Goal: Information Seeking & Learning: Find specific fact

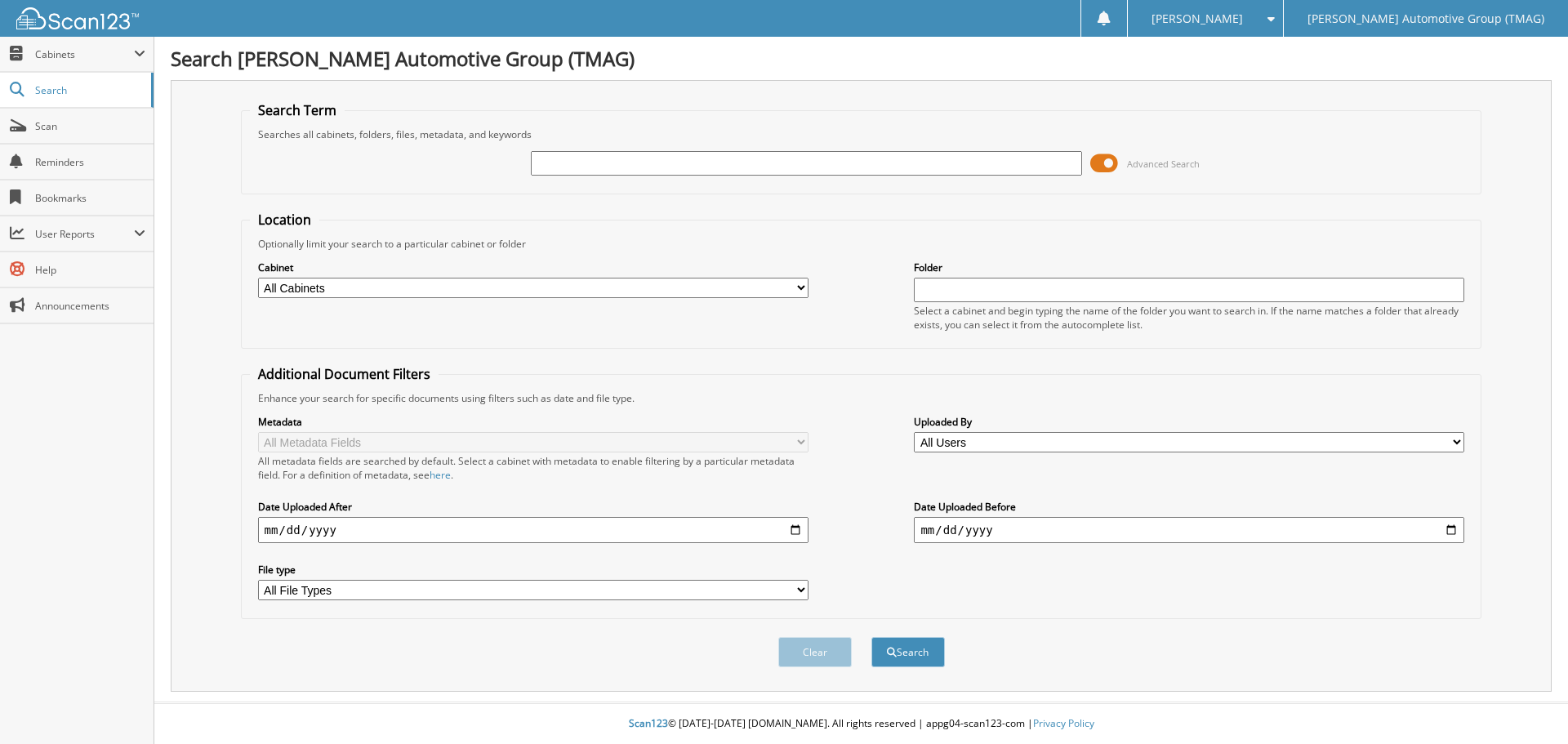
click at [544, 165] on input "text" at bounding box center [806, 163] width 550 height 25
type input "469114"
click at [1099, 162] on span at bounding box center [1104, 163] width 27 height 25
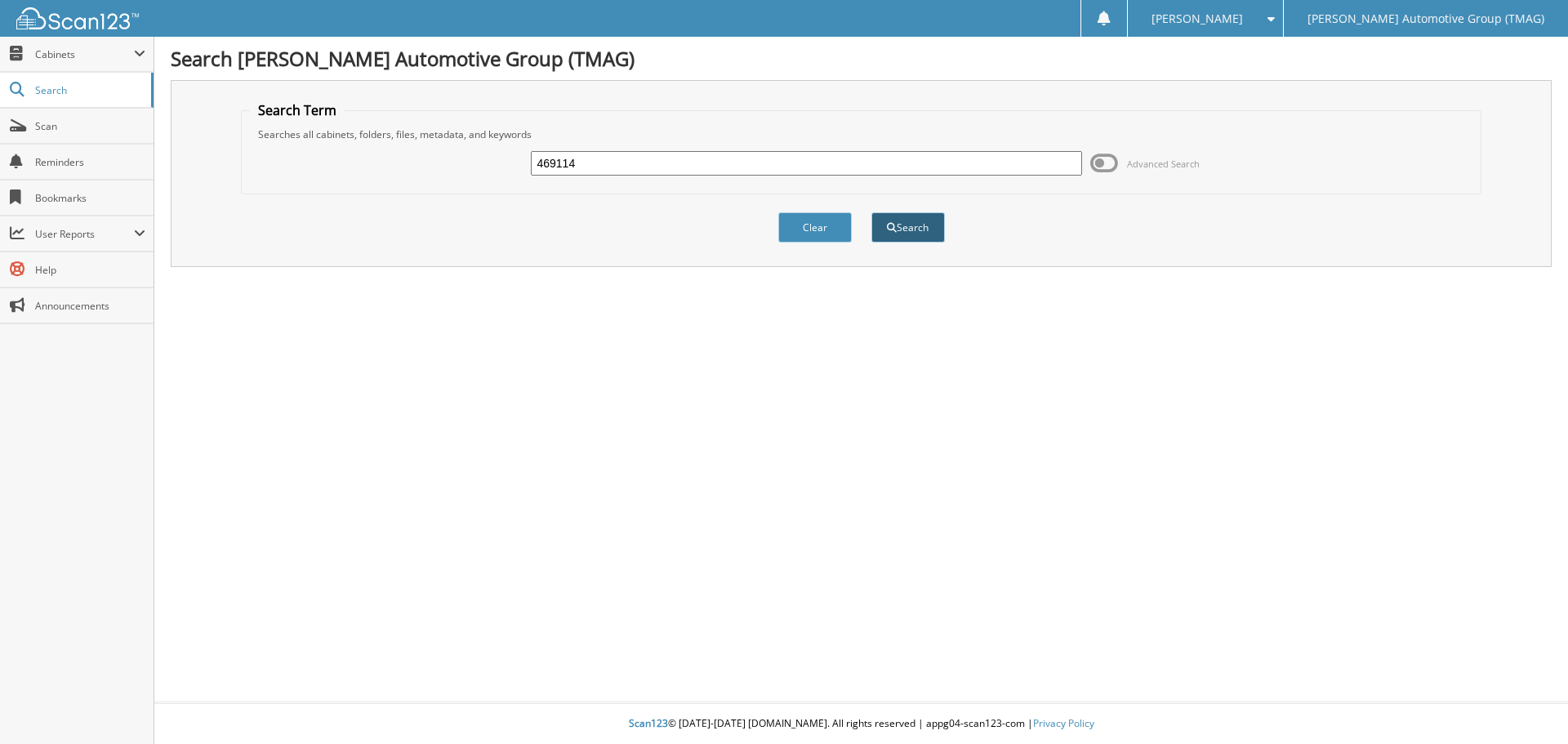
click at [909, 230] on button "Search" at bounding box center [908, 228] width 74 height 30
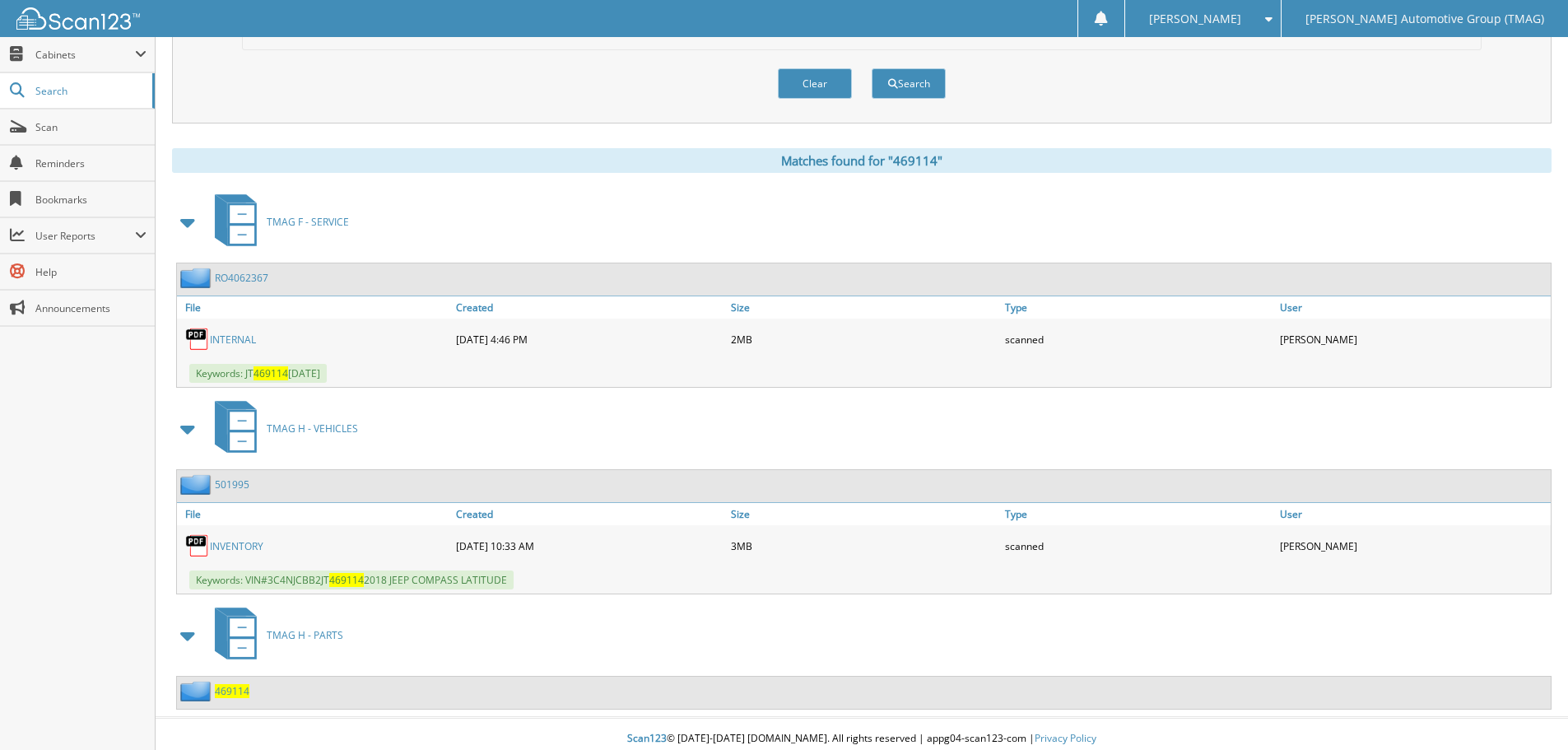
scroll to position [584, 0]
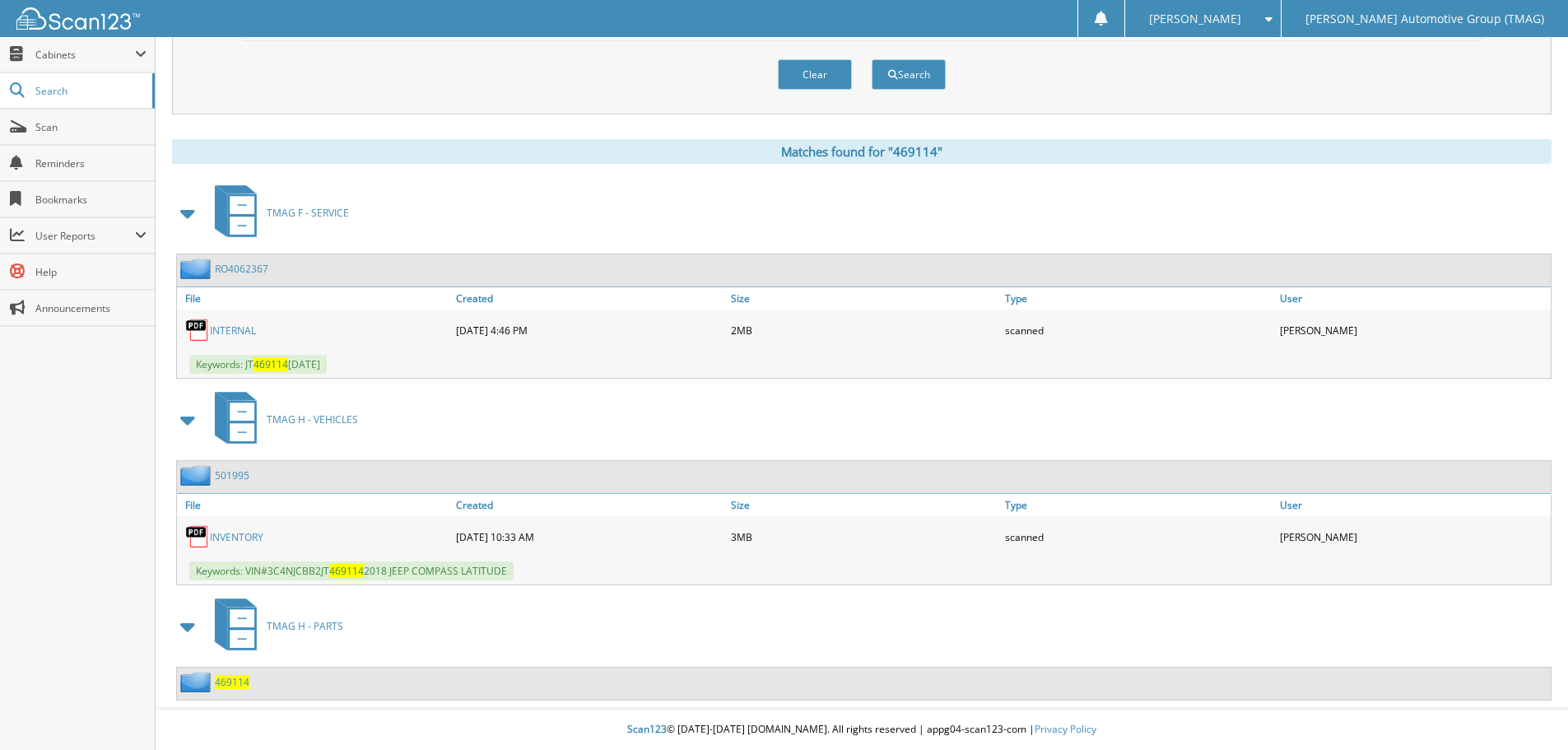
click at [228, 683] on span "469114" at bounding box center [231, 683] width 35 height 14
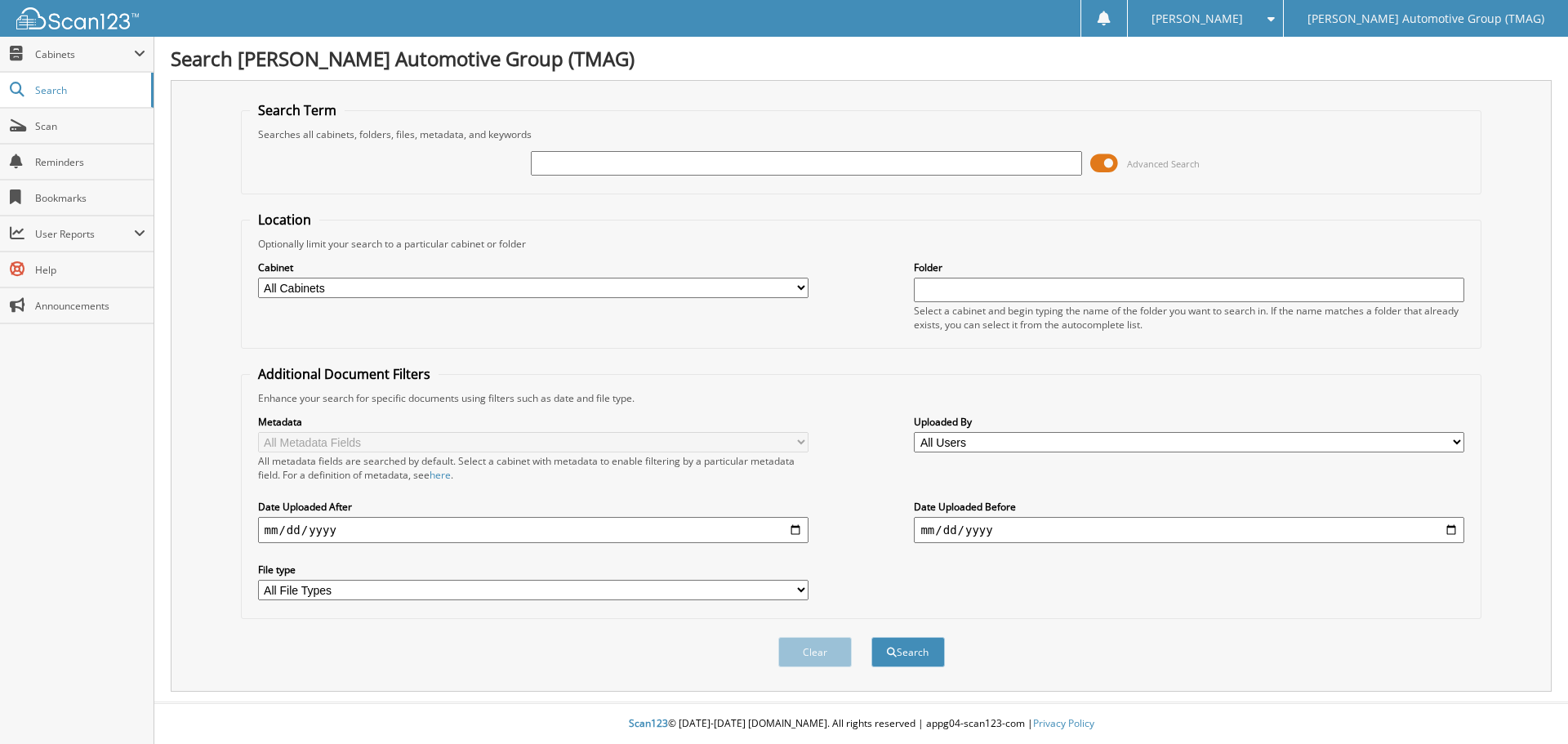
click at [583, 158] on input "text" at bounding box center [806, 163] width 550 height 25
type input "469114"
click at [1105, 163] on span at bounding box center [1104, 163] width 27 height 25
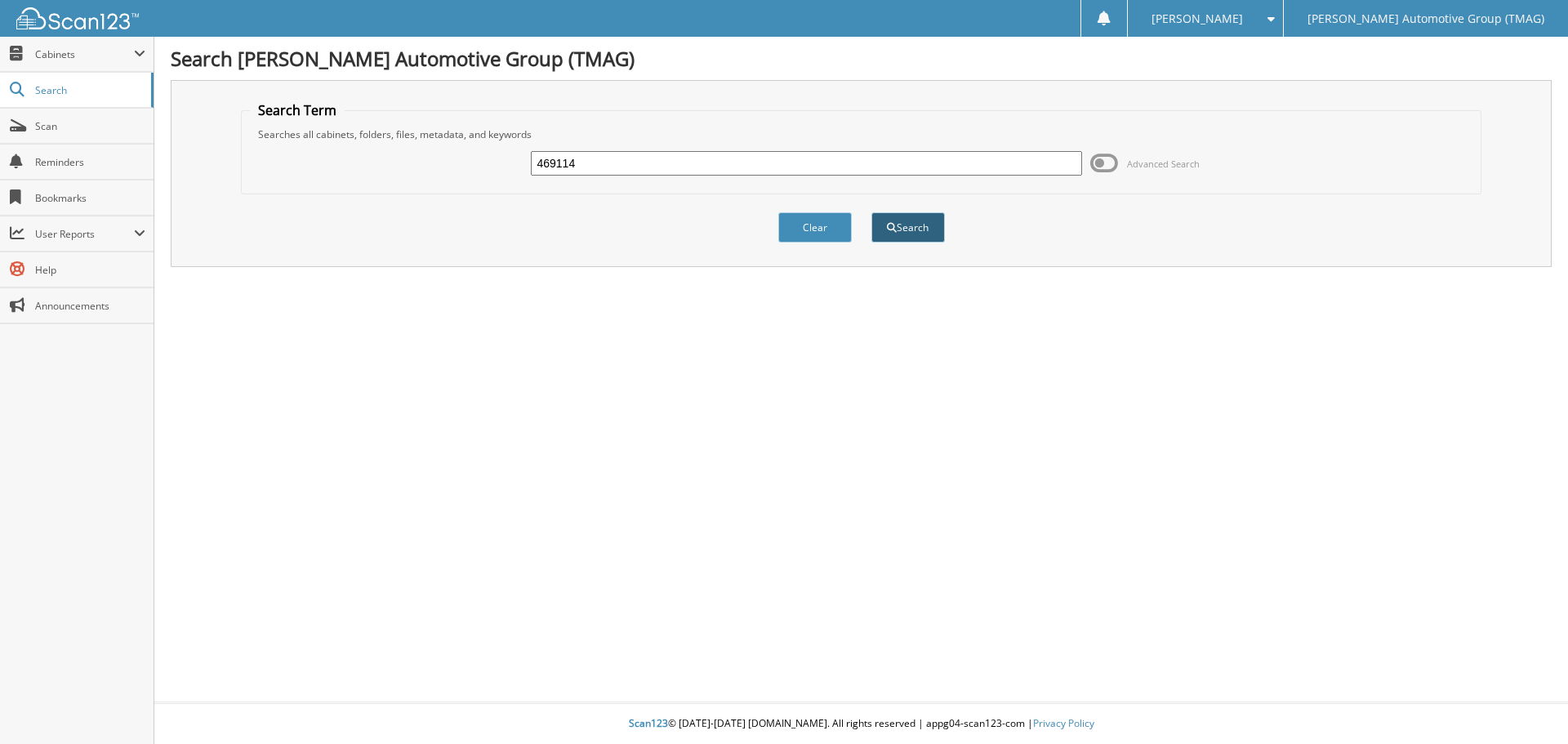
click at [917, 221] on button "Search" at bounding box center [908, 228] width 74 height 30
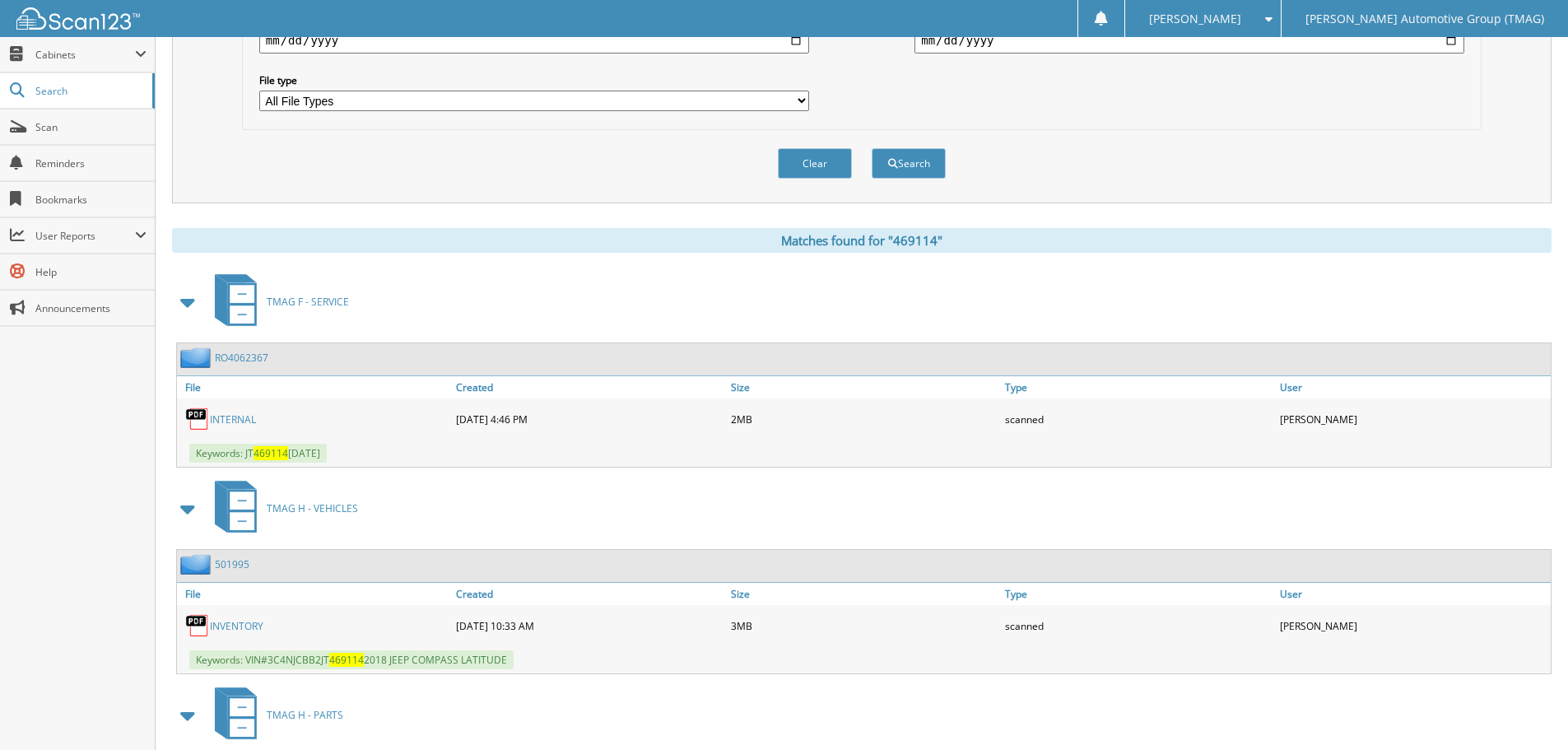
scroll to position [584, 0]
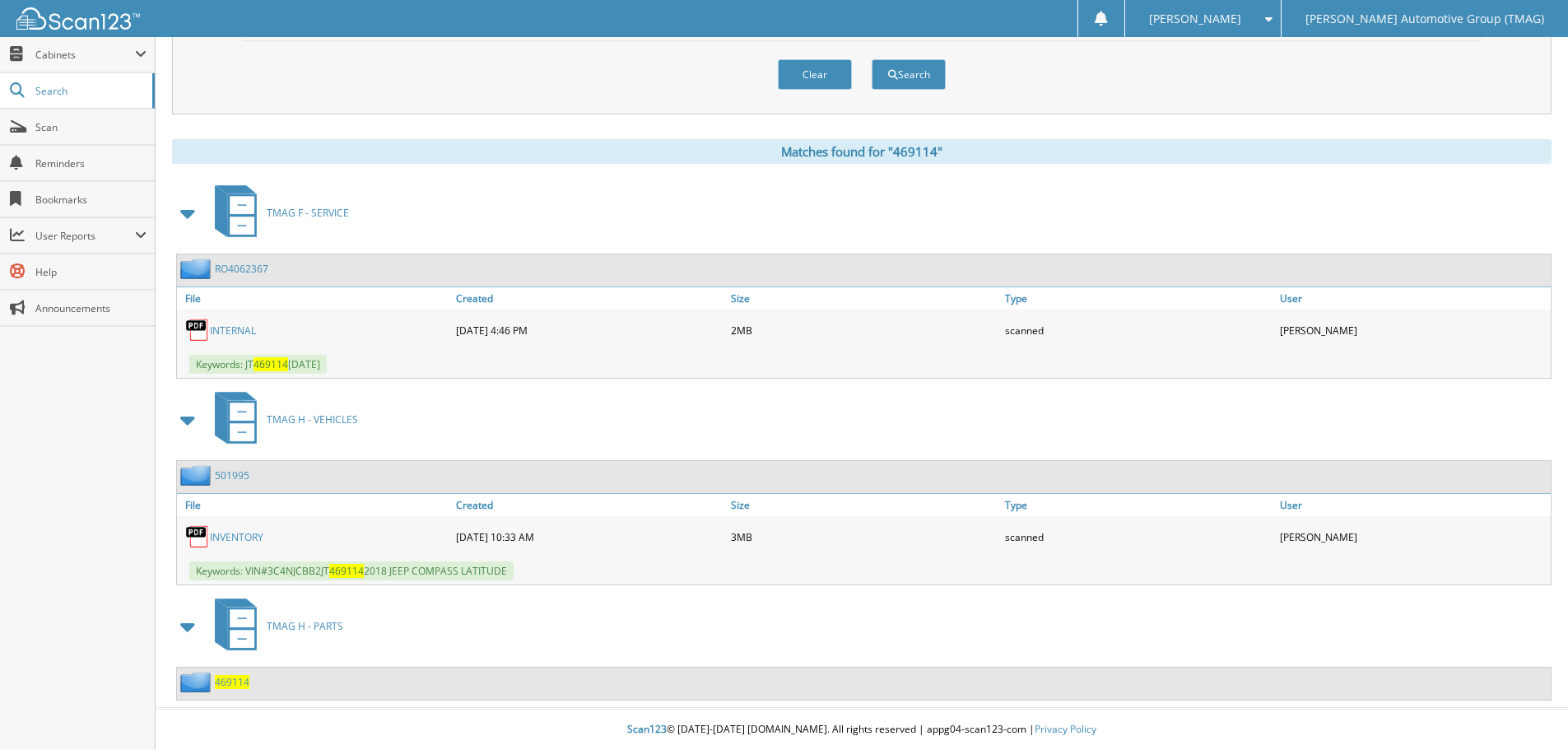
click at [236, 632] on icon at bounding box center [242, 639] width 25 height 18
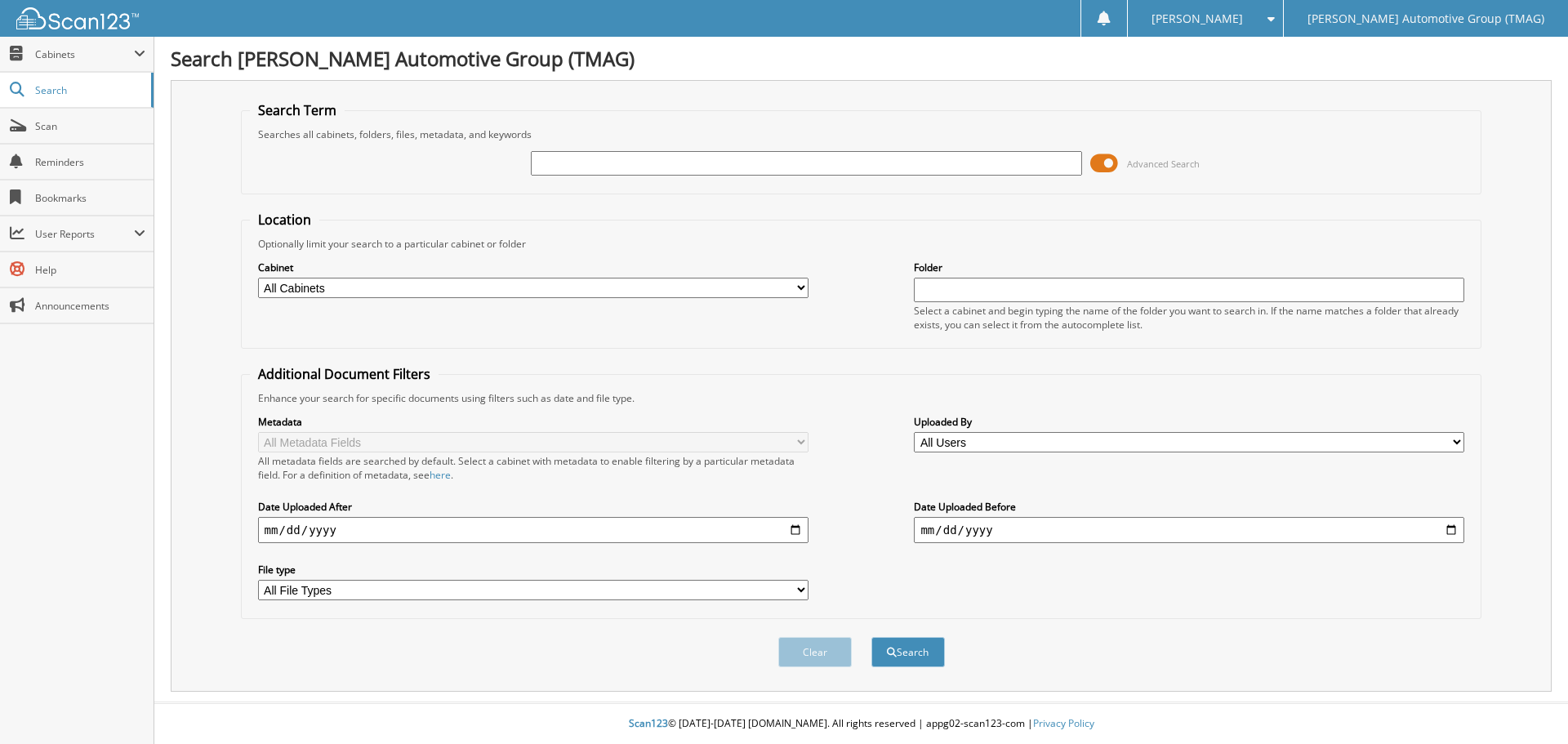
click at [553, 154] on input "text" at bounding box center [806, 163] width 550 height 25
type input "1071002"
click at [1112, 160] on span at bounding box center [1104, 163] width 27 height 25
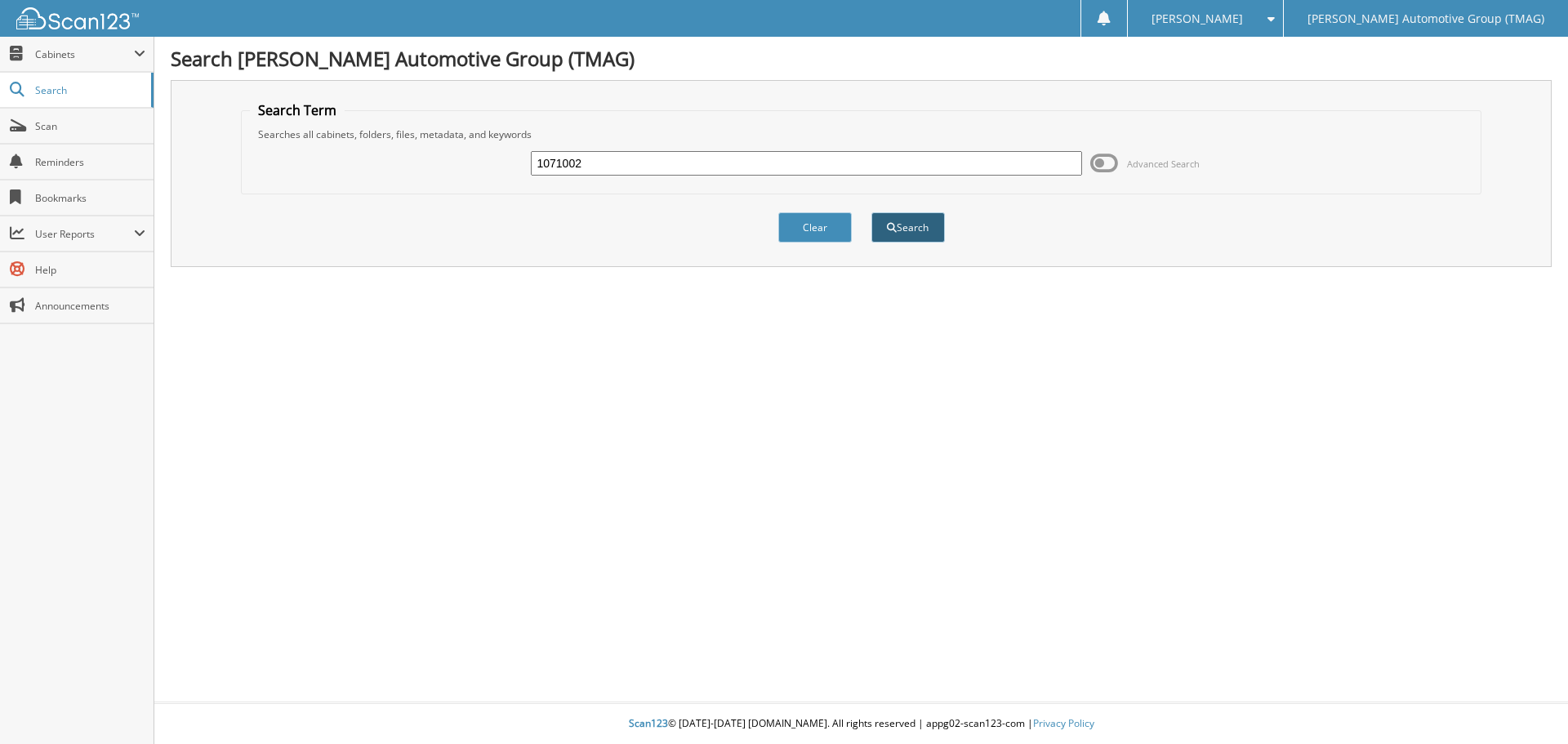
click at [909, 235] on button "Search" at bounding box center [908, 228] width 74 height 30
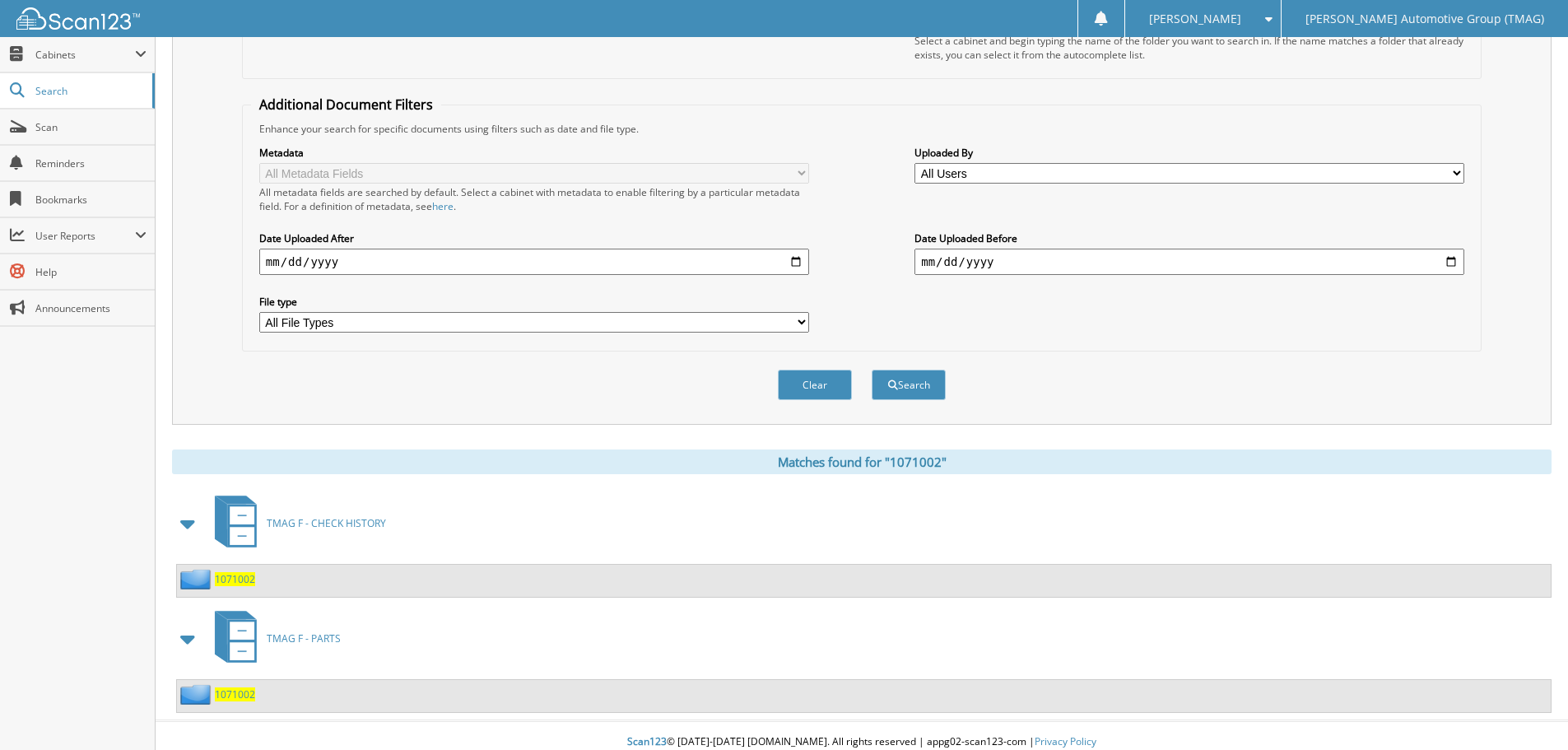
scroll to position [286, 0]
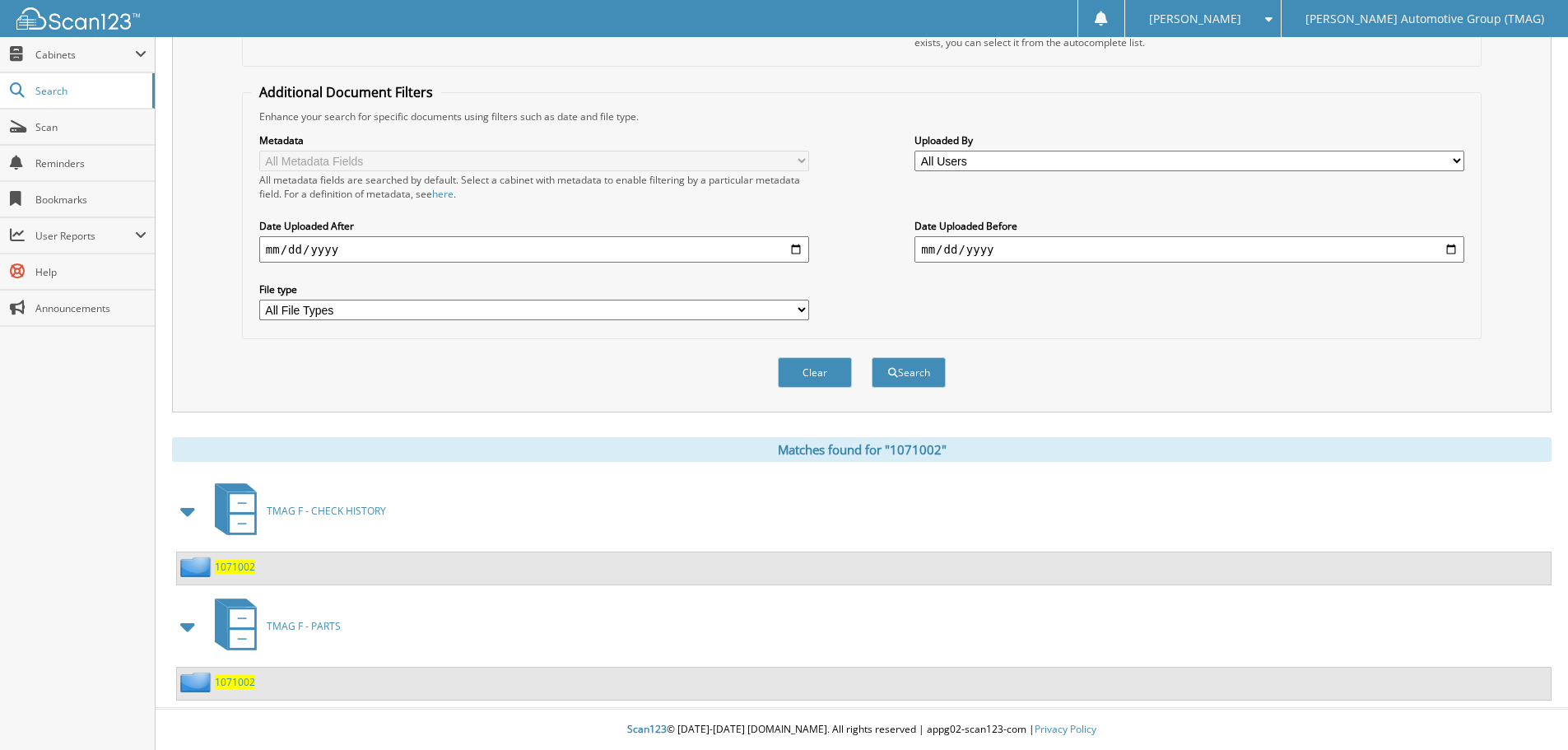
click at [231, 563] on span "1071002" at bounding box center [234, 568] width 40 height 14
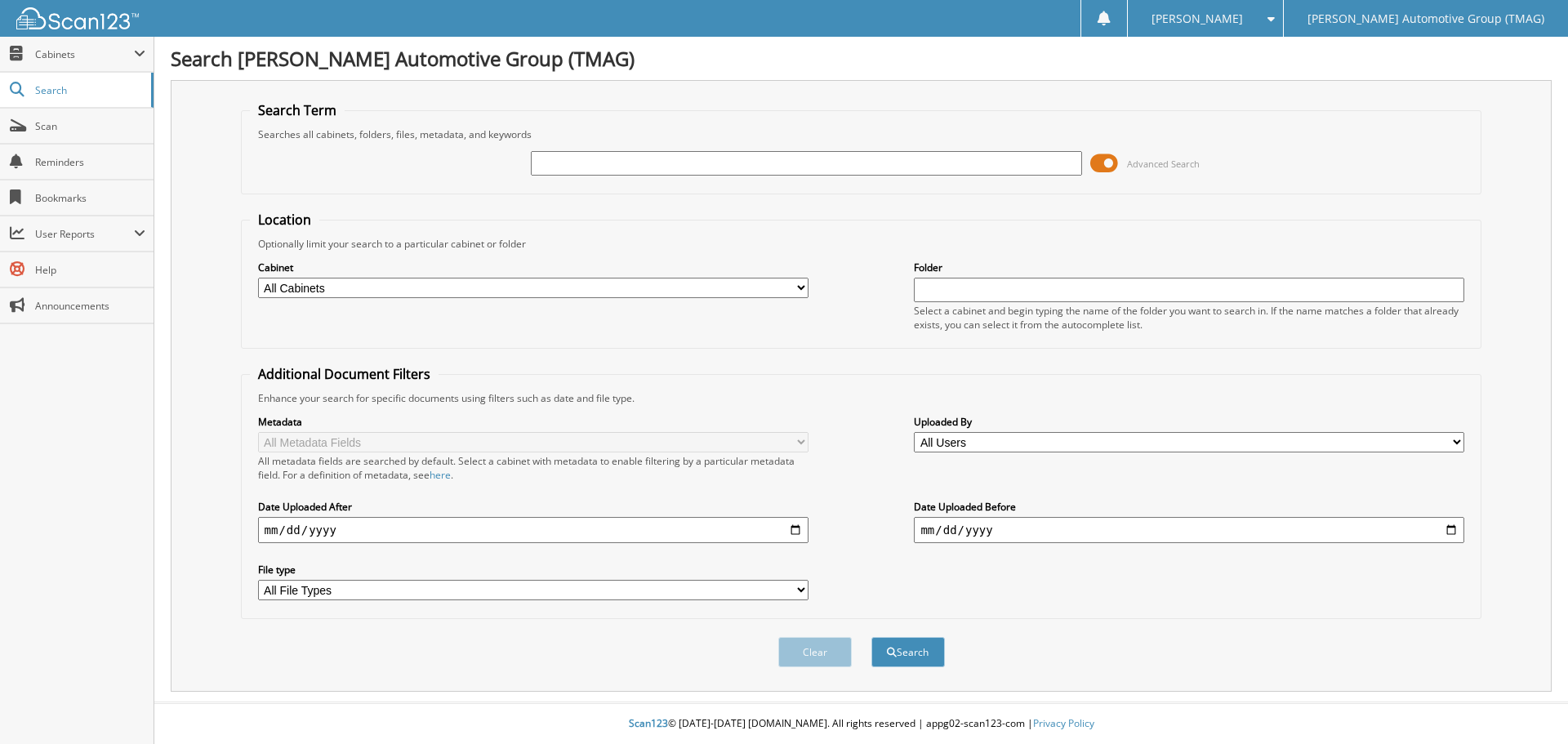
click at [559, 169] on input "text" at bounding box center [806, 163] width 550 height 25
type input "469058"
click at [1109, 161] on span at bounding box center [1104, 163] width 27 height 25
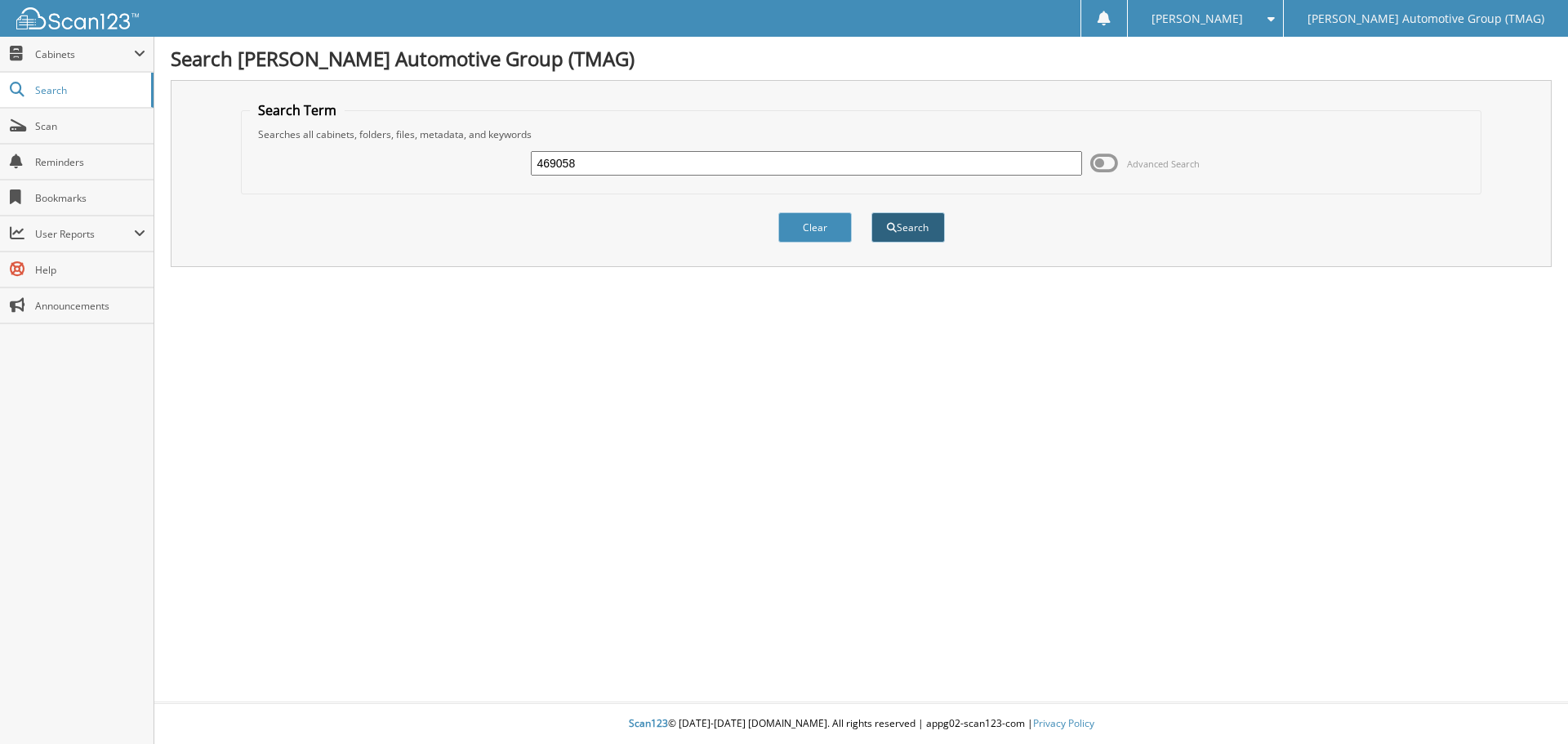
click at [907, 227] on button "Search" at bounding box center [908, 228] width 74 height 30
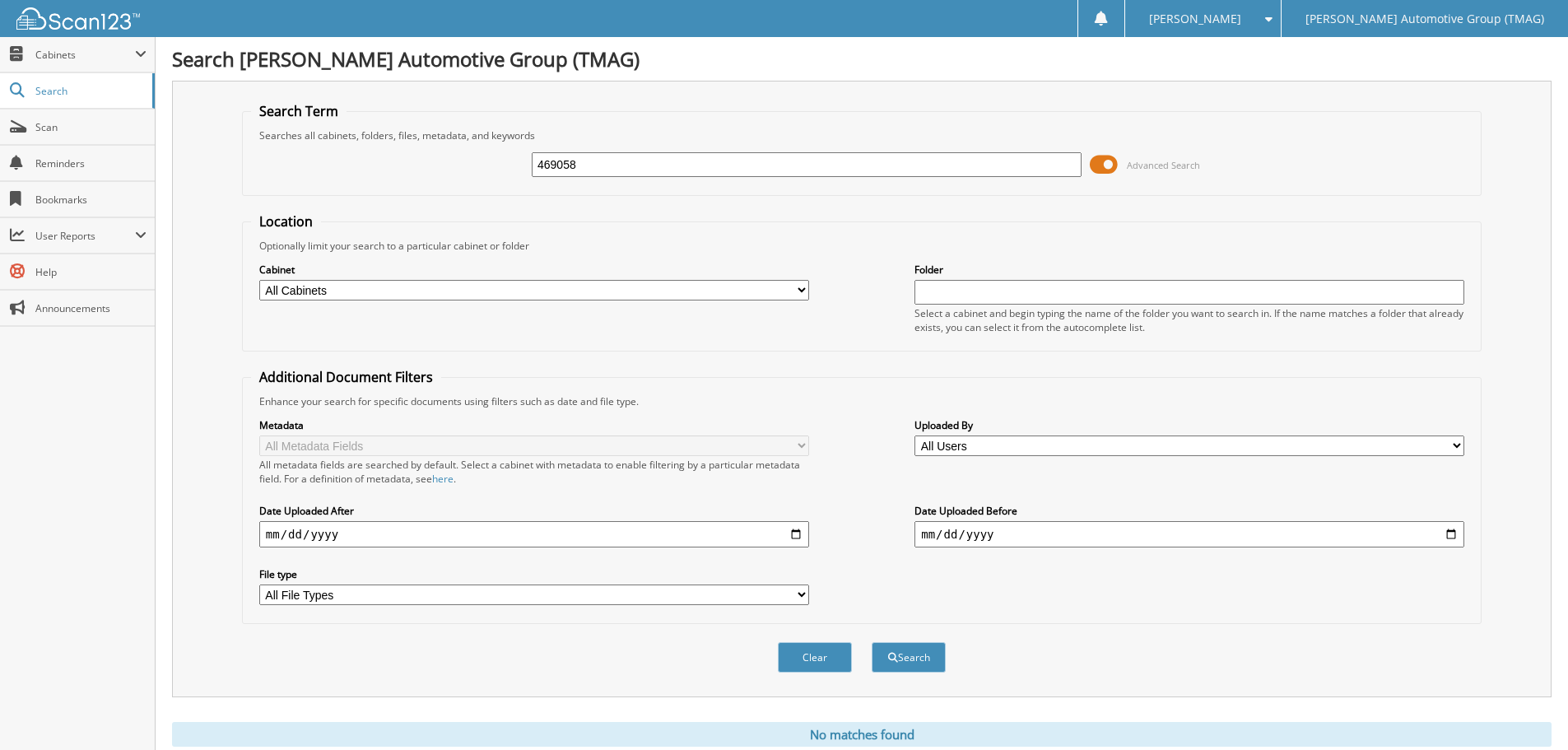
drag, startPoint x: 590, startPoint y: 163, endPoint x: 522, endPoint y: 158, distance: 68.2
click at [522, 158] on div "469058 Advanced Search" at bounding box center [861, 164] width 1221 height 45
